Goal: Find specific page/section: Find specific page/section

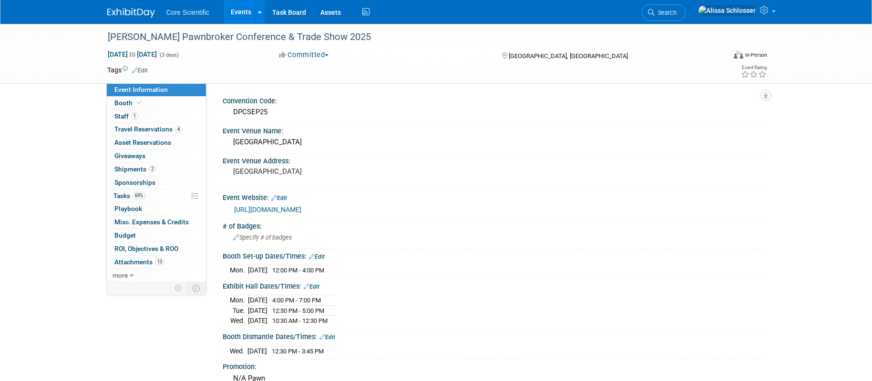
click at [130, 89] on span "Event Information" at bounding box center [140, 90] width 53 height 8
click at [243, 16] on link "Events" at bounding box center [241, 12] width 35 height 24
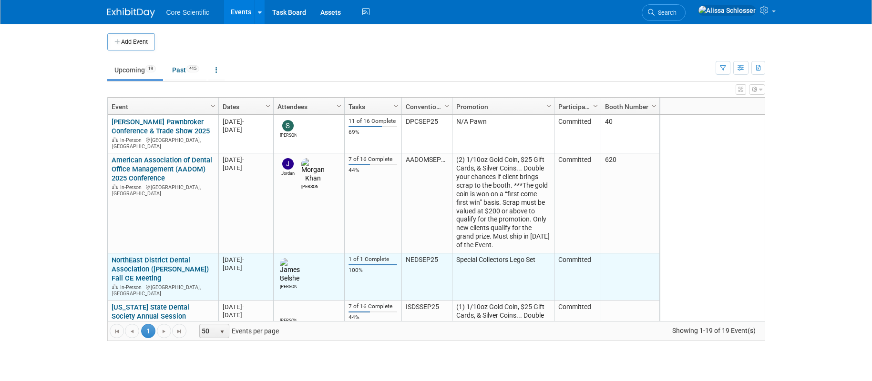
click at [291, 258] on img at bounding box center [290, 270] width 20 height 25
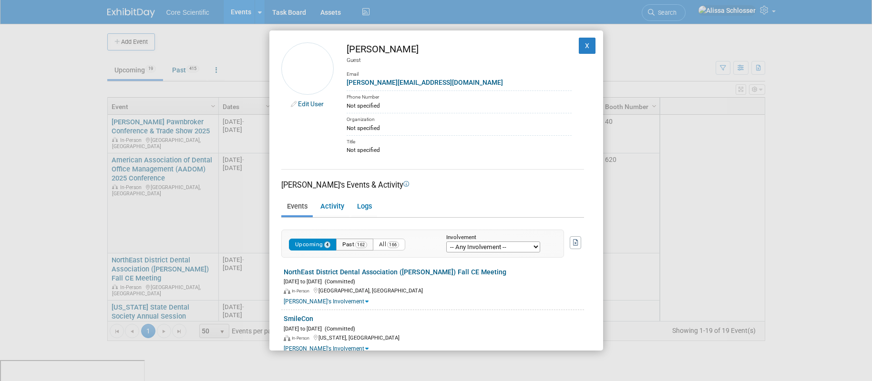
click at [347, 245] on button "Past 162" at bounding box center [354, 245] width 37 height 12
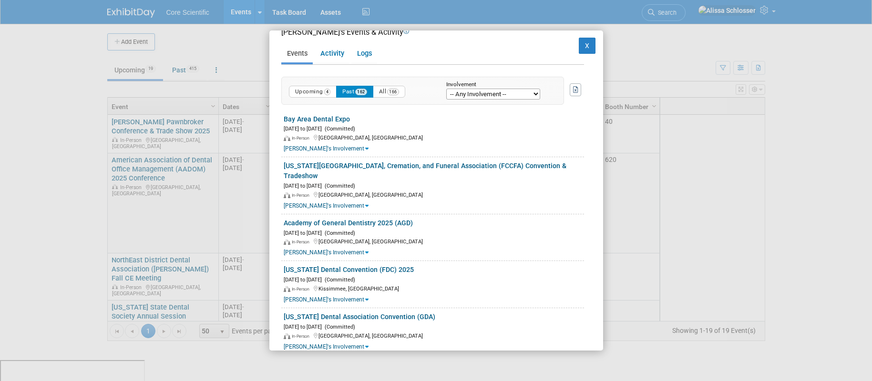
scroll to position [154, 0]
click at [595, 45] on button "X" at bounding box center [587, 46] width 17 height 16
